Goal: Use online tool/utility

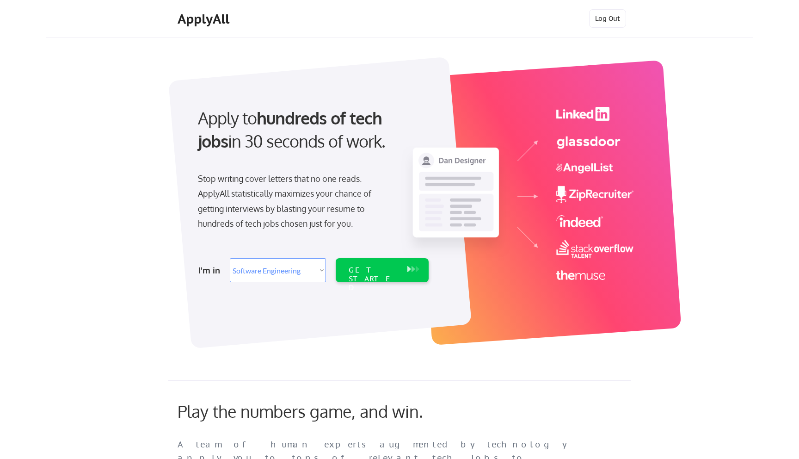
select select ""engineering""
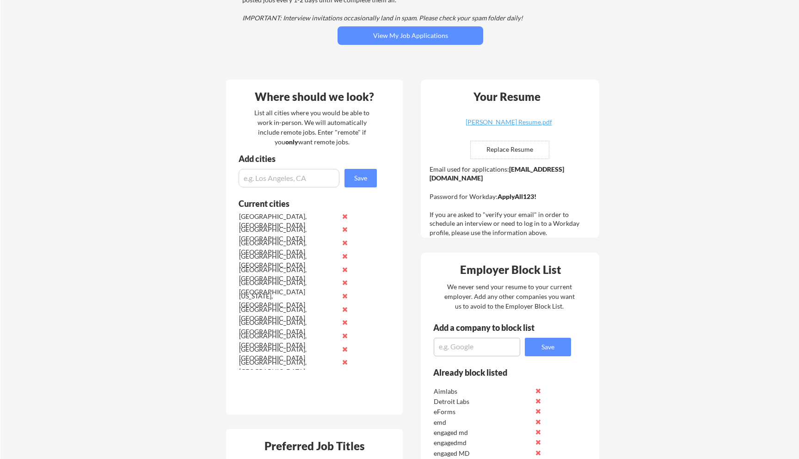
scroll to position [155, 0]
click at [535, 154] on input "file" at bounding box center [510, 150] width 78 height 18
type input "C:\fakepath\[PERSON_NAME] Resume.pdf"
